Goal: Communication & Community: Answer question/provide support

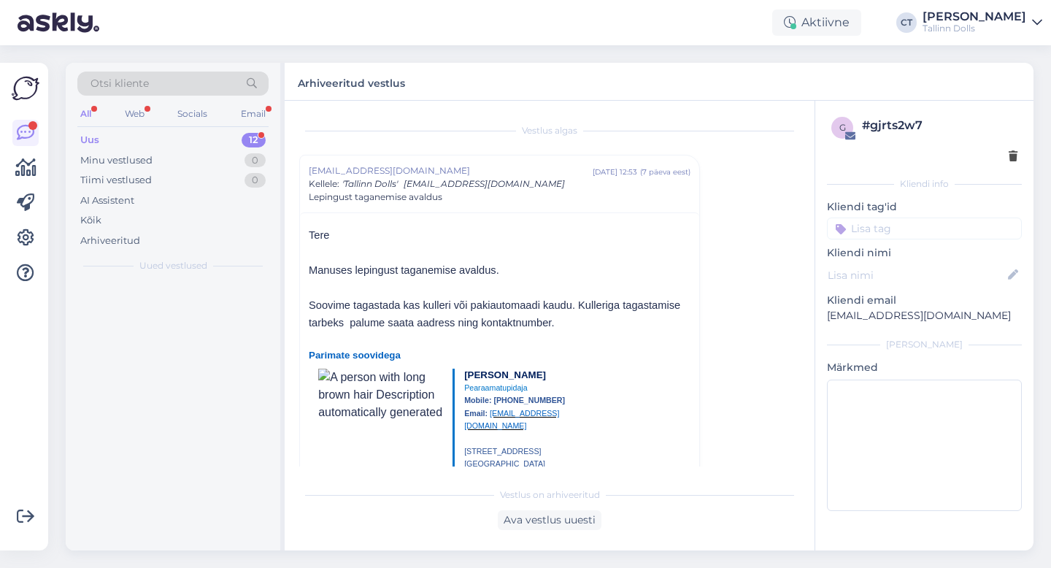
click at [147, 140] on div "Uus 12" at bounding box center [172, 140] width 191 height 20
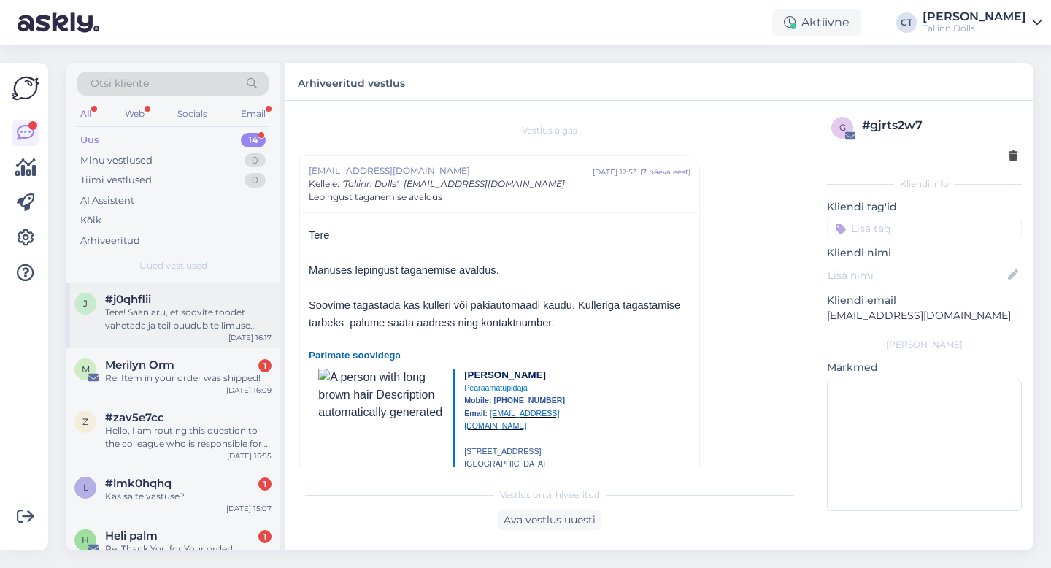
scroll to position [118, 0]
click at [181, 383] on div "M Merilyn Orm 1 Re: Item in your order was shipped! [DATE] 16:09" at bounding box center [173, 373] width 215 height 53
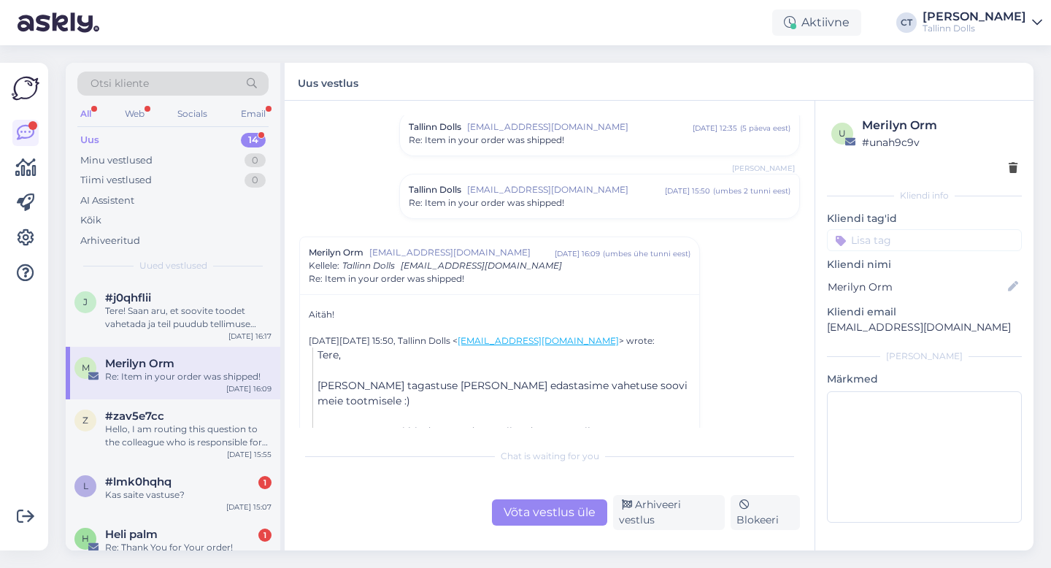
scroll to position [612, 0]
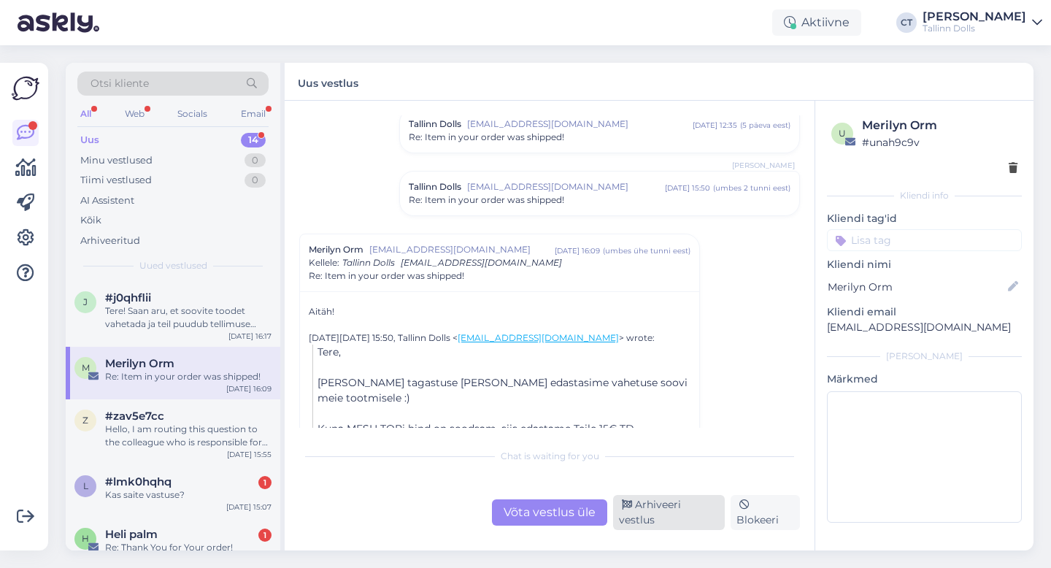
click at [654, 513] on div "Arhiveeri vestlus" at bounding box center [669, 512] width 112 height 35
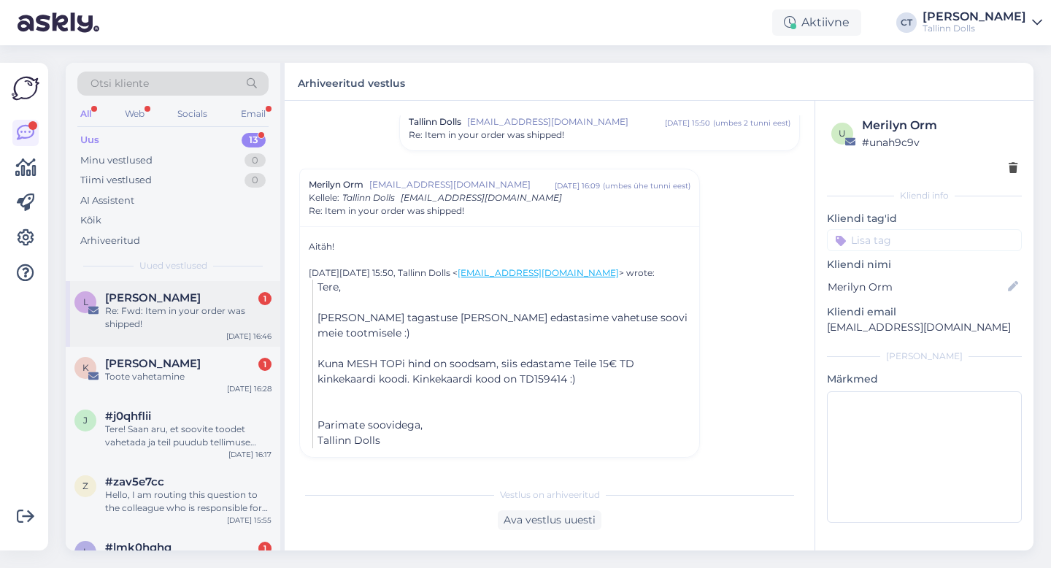
click at [190, 330] on div "Re: Fwd: Item in your order was shipped!" at bounding box center [188, 317] width 166 height 26
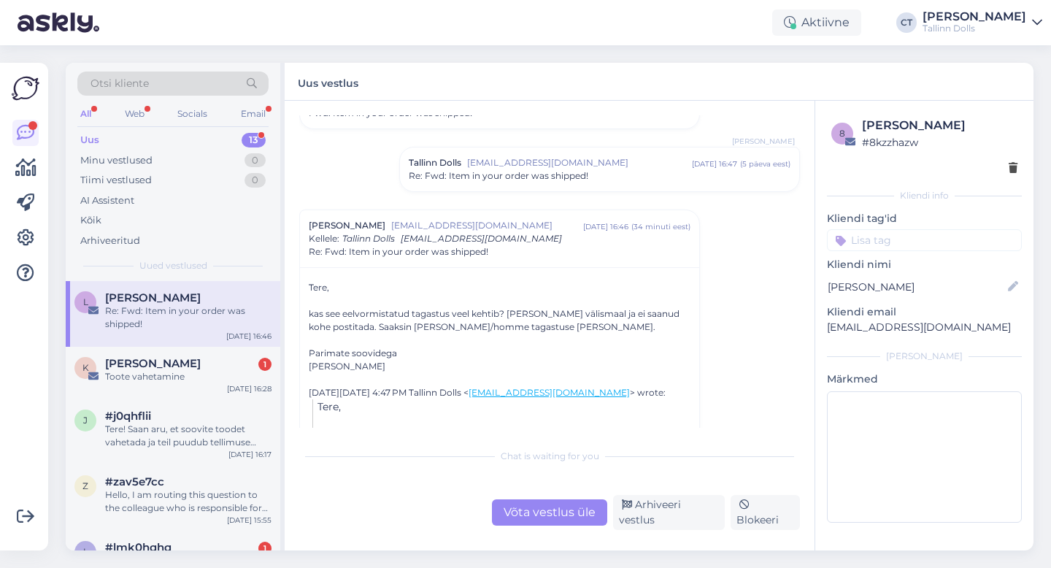
scroll to position [89, 0]
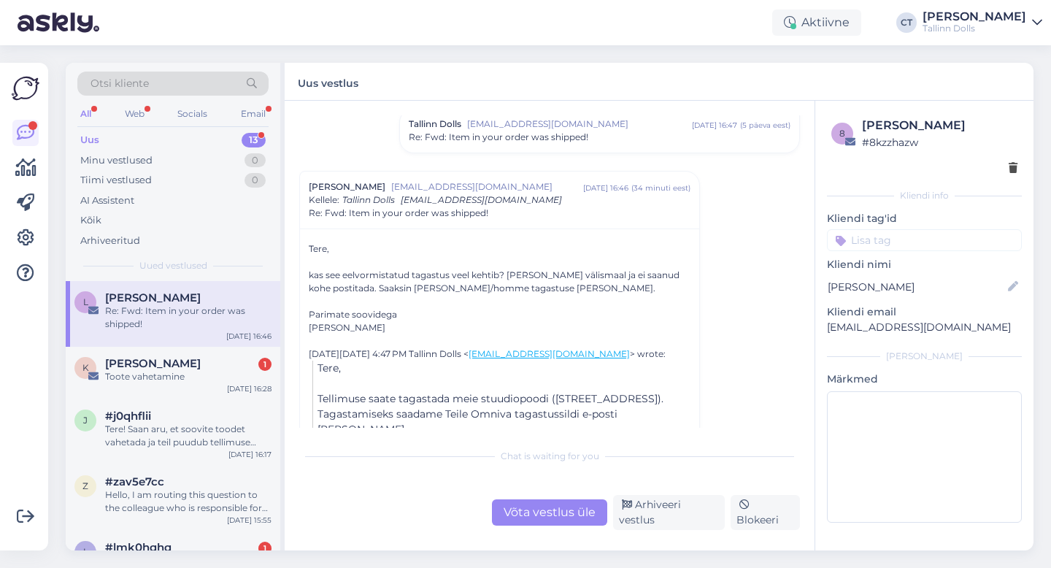
click at [536, 514] on div "Võta vestlus üle" at bounding box center [549, 512] width 115 height 26
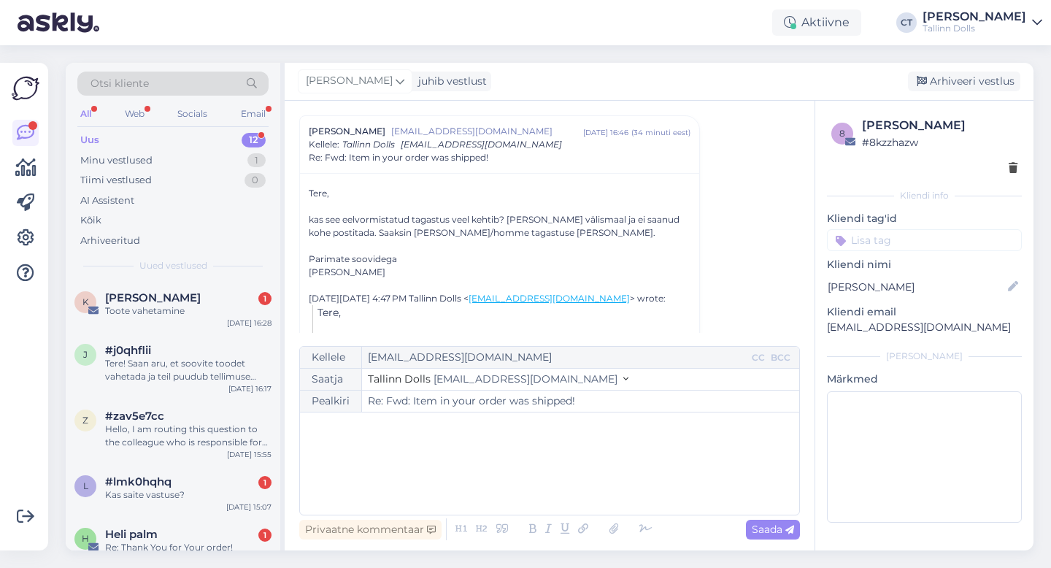
click at [531, 466] on div "﻿" at bounding box center [549, 464] width 485 height 88
click at [126, 142] on div "Uus 12" at bounding box center [172, 140] width 191 height 20
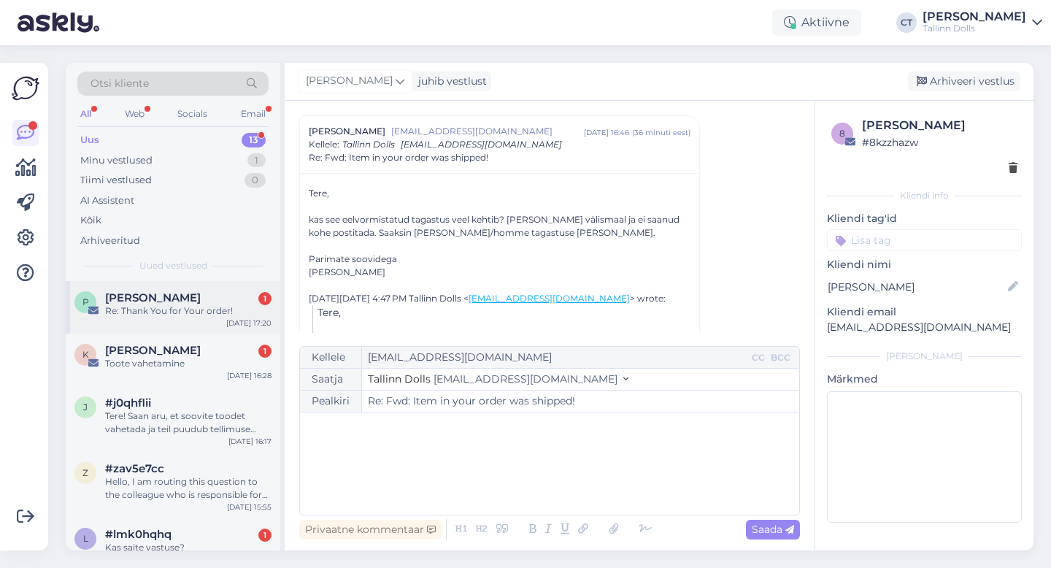
click at [155, 296] on span "[PERSON_NAME]" at bounding box center [153, 297] width 96 height 13
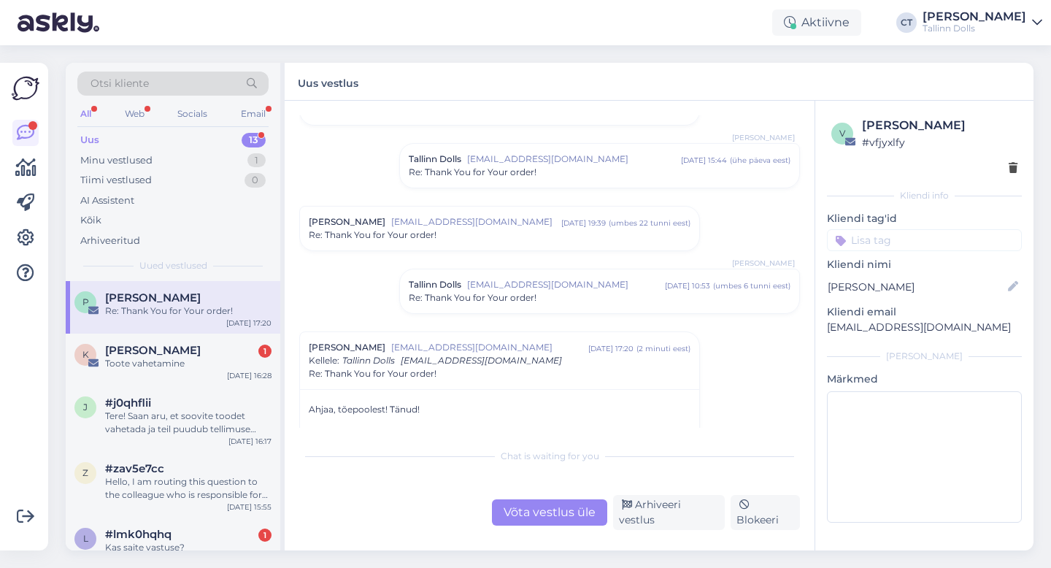
scroll to position [117, 0]
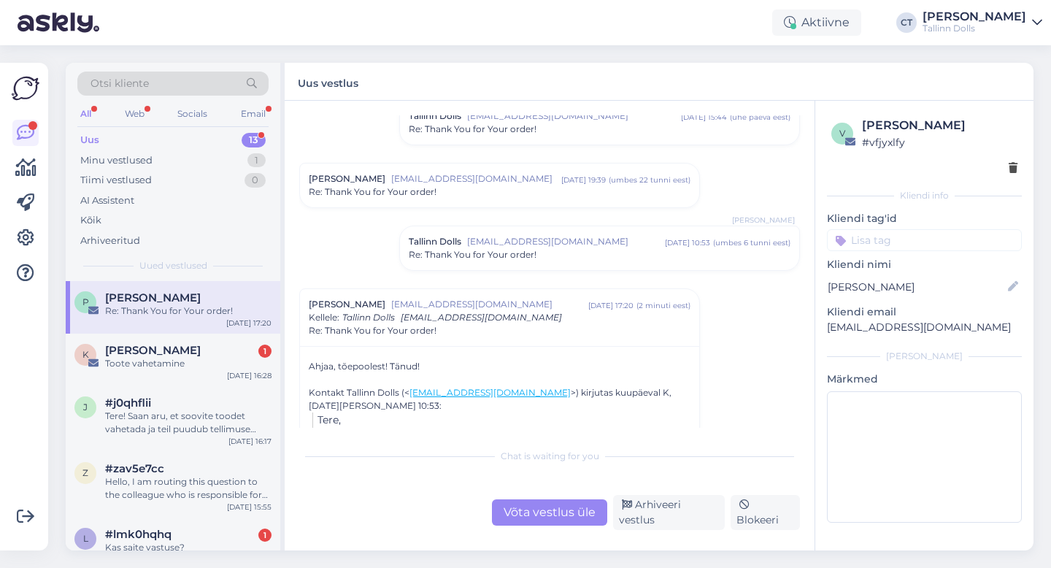
click at [522, 264] on div "Tallinn Dolls [EMAIL_ADDRESS][DOMAIN_NAME] [DATE] 10:53 ( umbes 6 tunni eest ) …" at bounding box center [599, 248] width 399 height 44
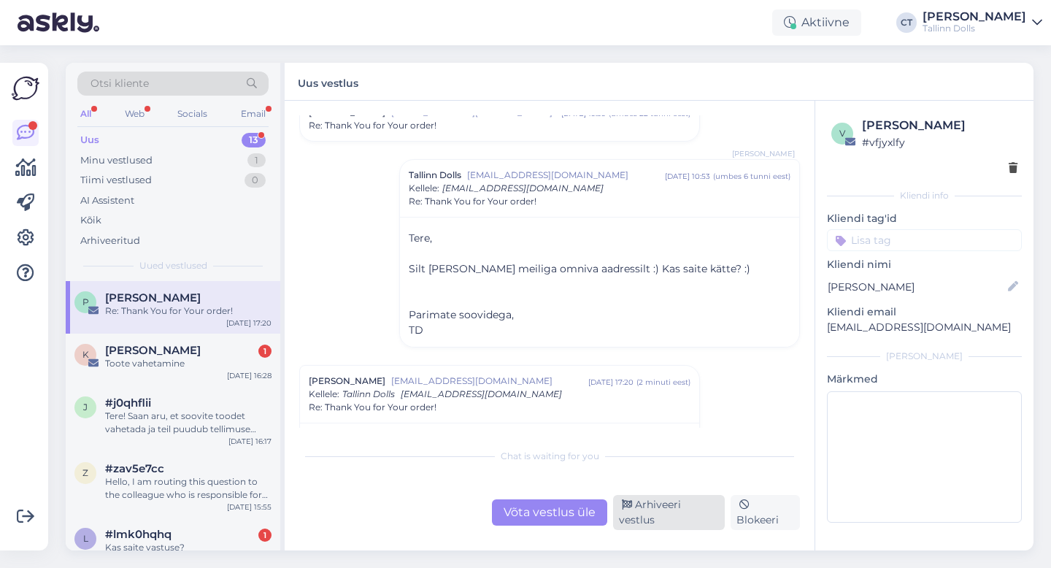
click at [666, 520] on div "Arhiveeri vestlus" at bounding box center [669, 512] width 112 height 35
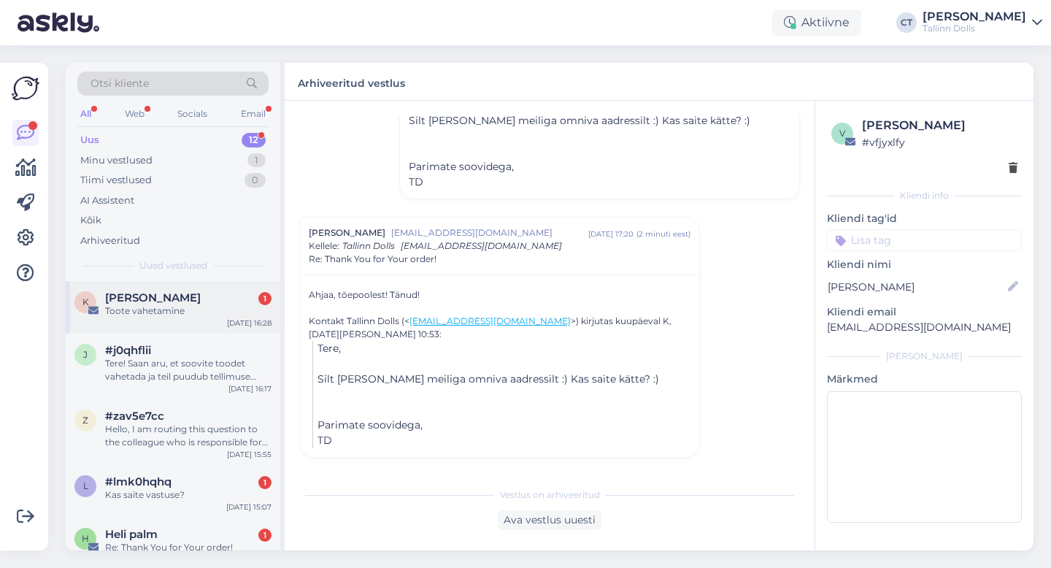
click at [223, 307] on div "Toote vahetamine" at bounding box center [188, 310] width 166 height 13
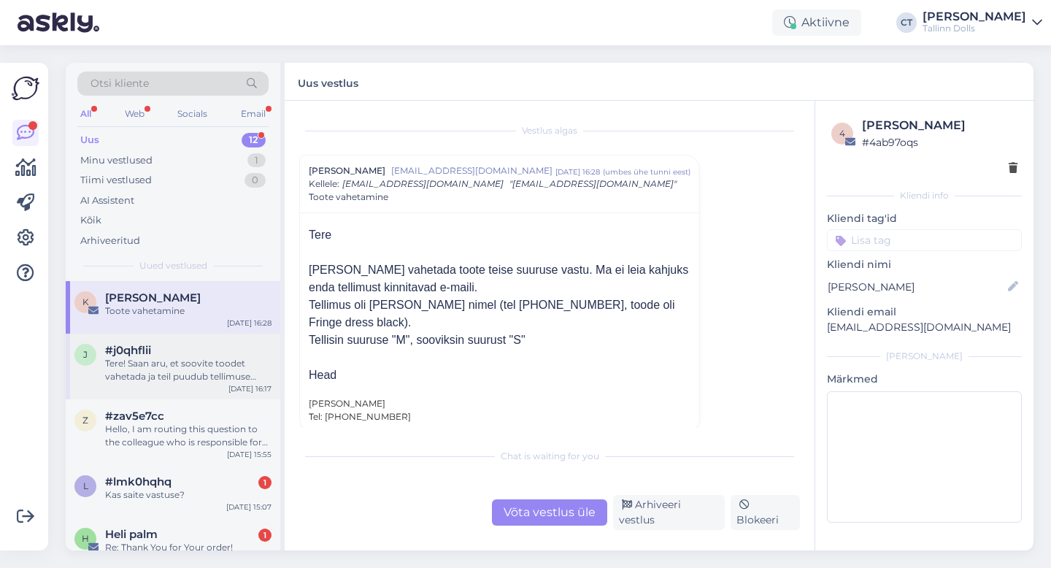
click at [183, 384] on div "j #j0qhflii Tere! Saan aru, et soovite toodet vahetada ja teil puudub tellimuse…" at bounding box center [173, 366] width 215 height 66
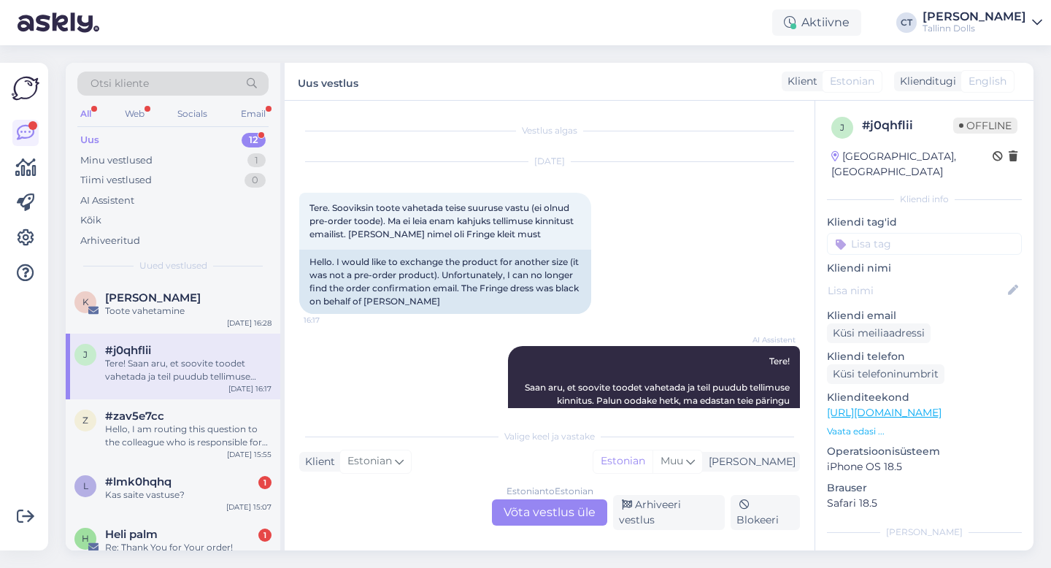
scroll to position [28, 0]
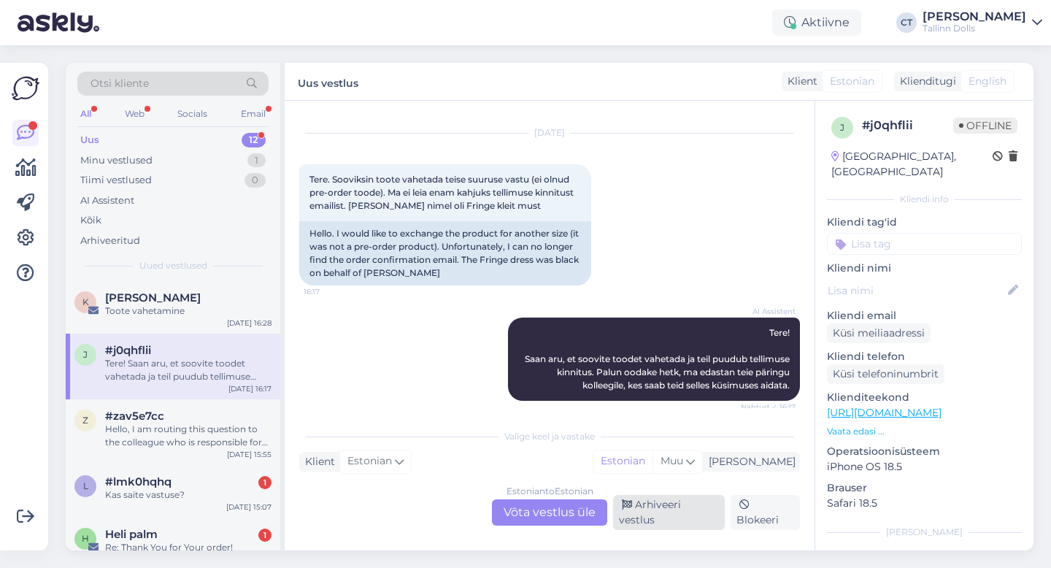
click at [659, 522] on div "Arhiveeri vestlus" at bounding box center [669, 512] width 112 height 35
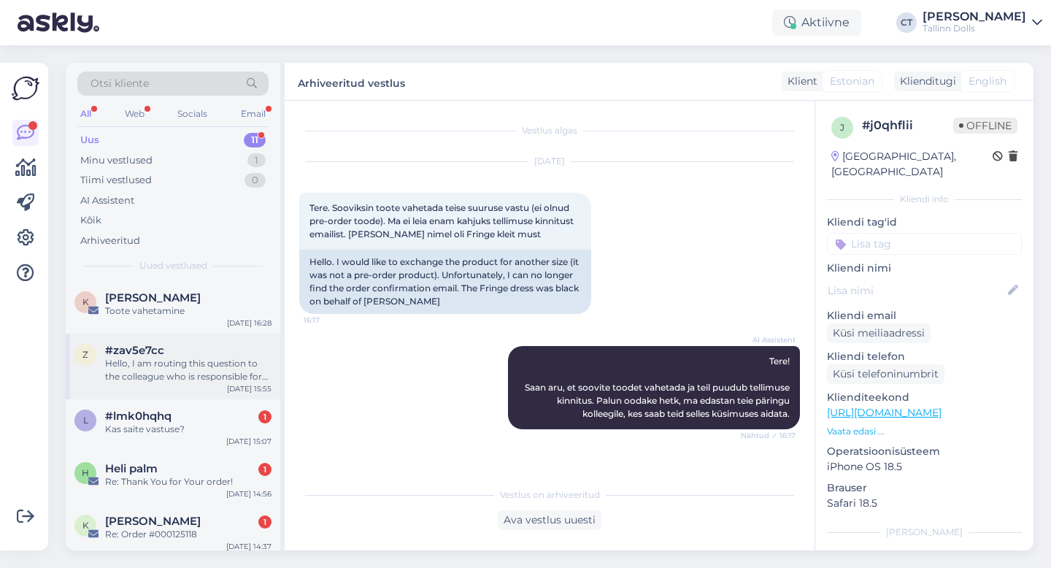
click at [197, 379] on div "Hello, I am routing this question to the colleague who is responsible for this …" at bounding box center [188, 370] width 166 height 26
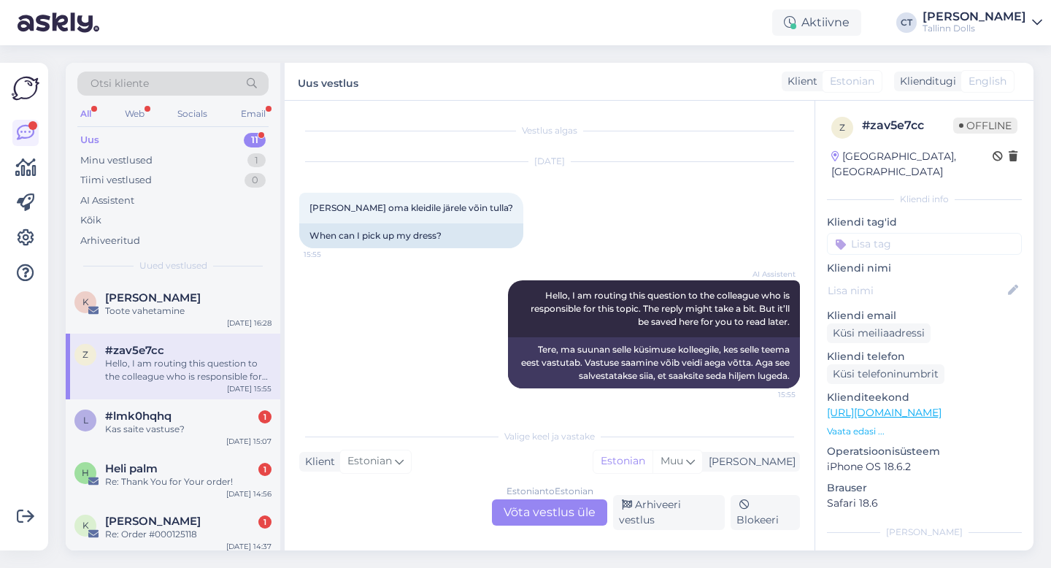
click at [547, 521] on div "Estonian to Estonian Võta vestlus üle" at bounding box center [549, 512] width 115 height 26
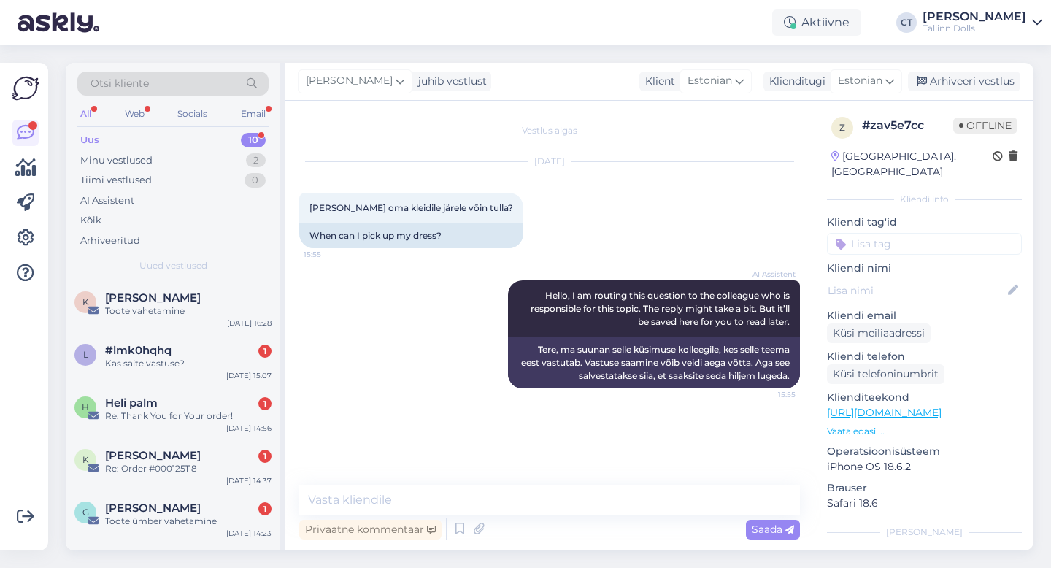
click at [555, 515] on div "Privaatne kommentaar Saada" at bounding box center [549, 529] width 501 height 28
click at [552, 498] on textarea at bounding box center [549, 500] width 501 height 31
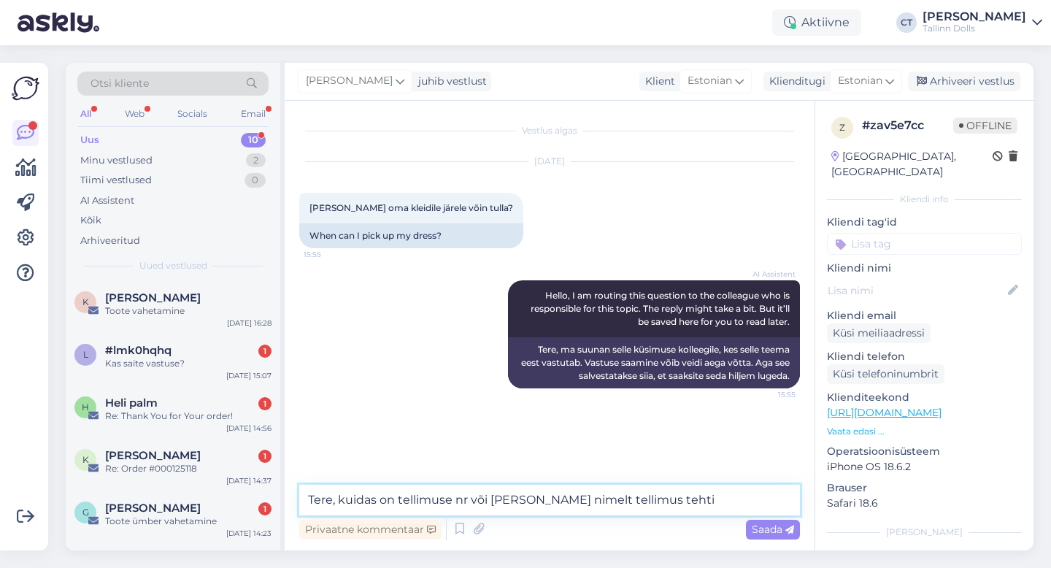
type textarea "Tere, kuidas on tellimuse nr või [PERSON_NAME] nimelt tellimus tehti?"
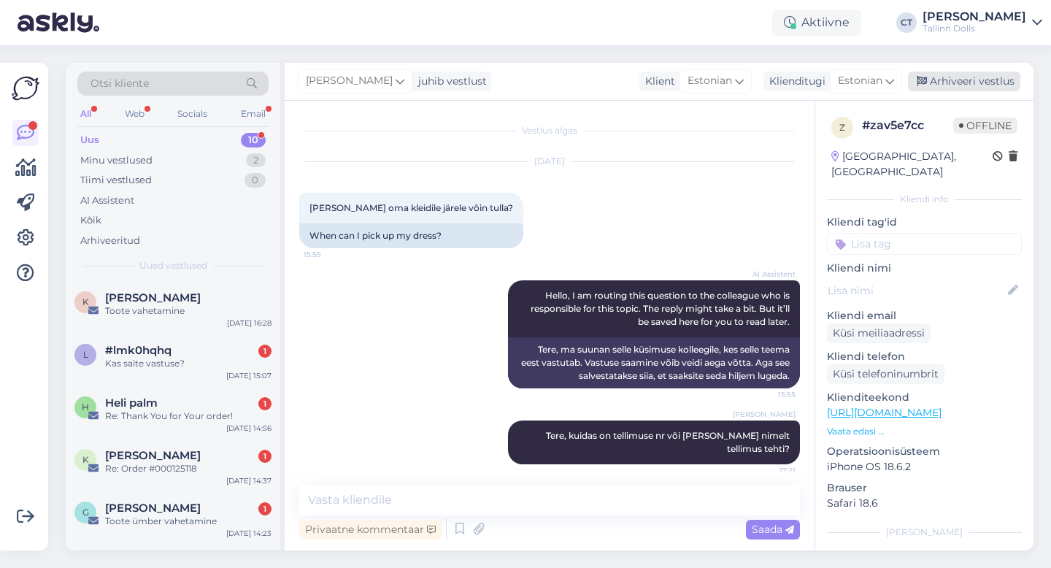
click at [984, 82] on div "Arhiveeri vestlus" at bounding box center [964, 82] width 112 height 20
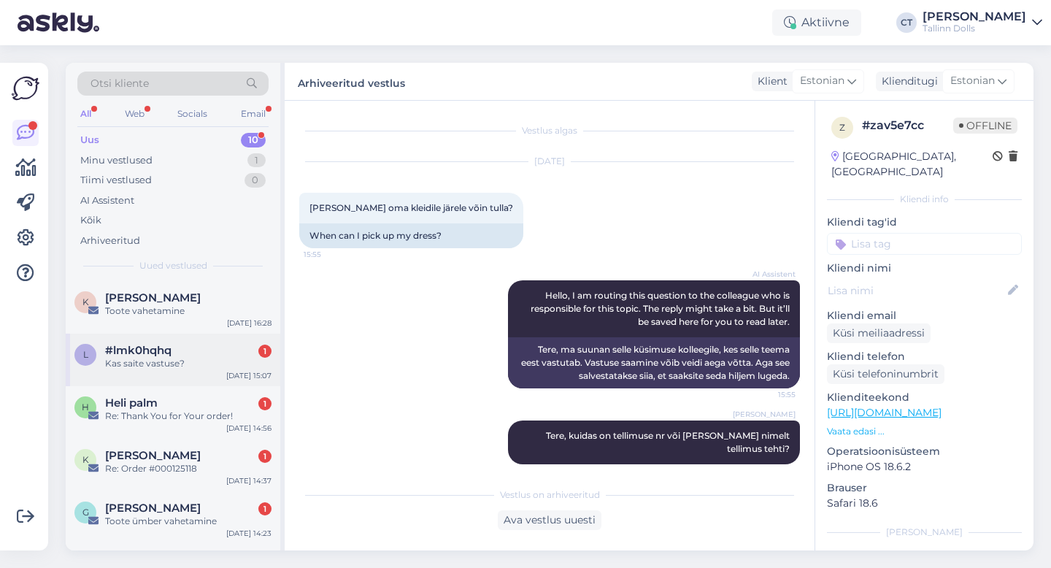
click at [184, 366] on div "Kas saite vastuse?" at bounding box center [188, 363] width 166 height 13
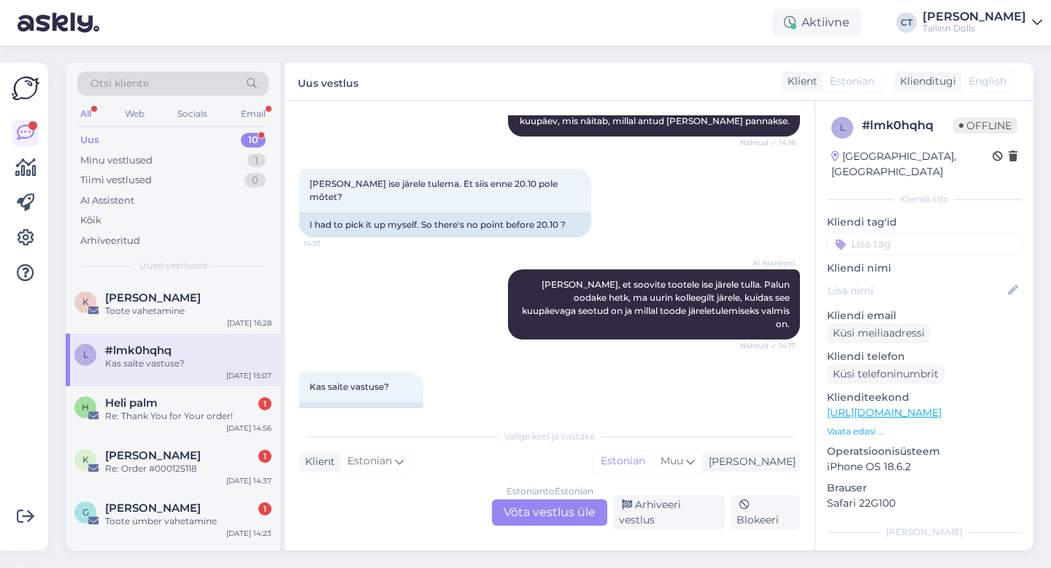
click at [531, 521] on div "Estonian to Estonian Võta vestlus üle" at bounding box center [549, 512] width 115 height 26
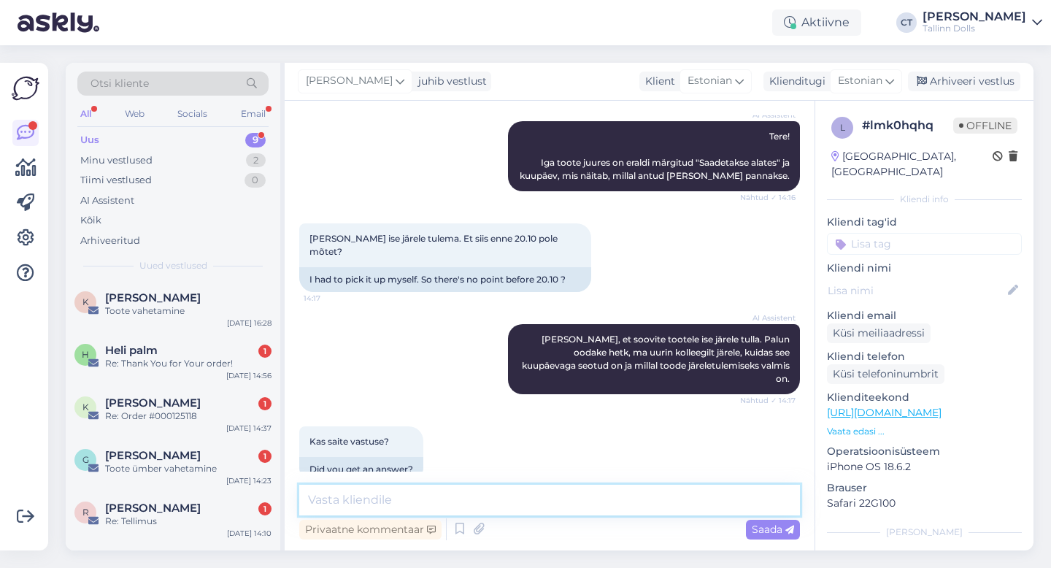
click at [534, 508] on textarea at bounding box center [549, 500] width 501 height 31
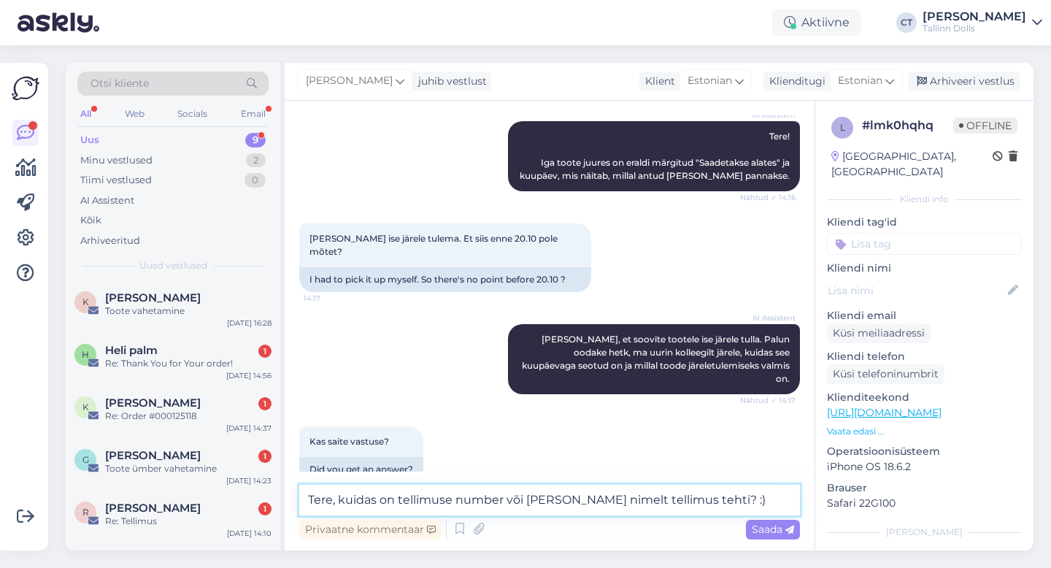
type textarea "Tere, kuidas on tellimuse number või [PERSON_NAME] nimelt tellimus tehti? :)"
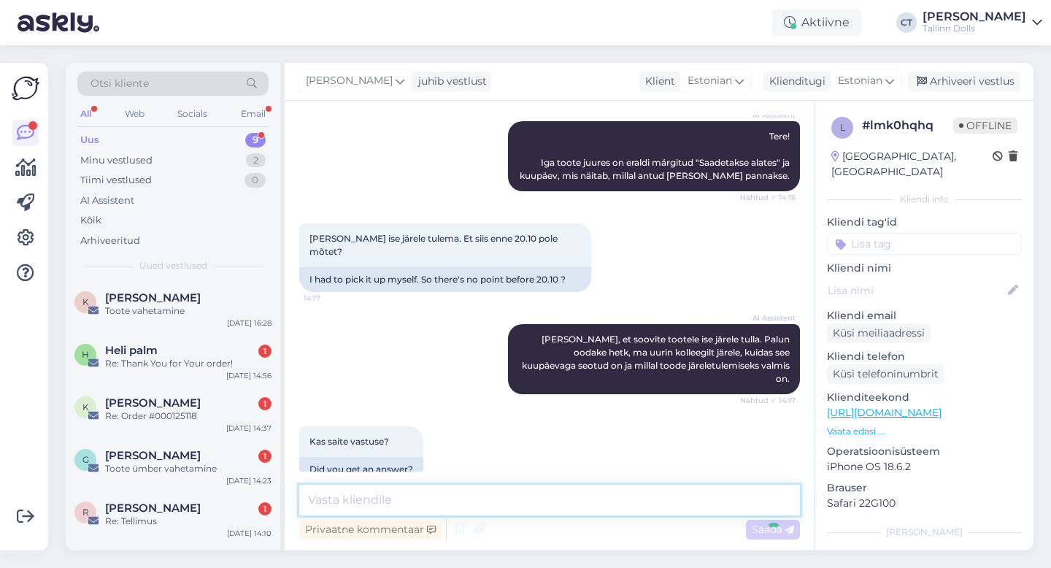
scroll to position [261, 0]
